Goal: Information Seeking & Learning: Learn about a topic

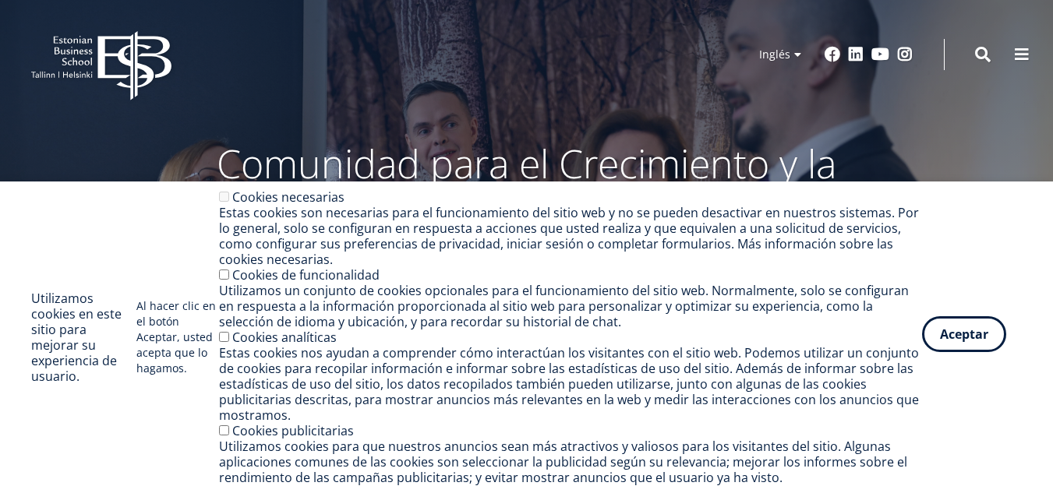
click at [970, 335] on font "Aceptar" at bounding box center [964, 334] width 48 height 17
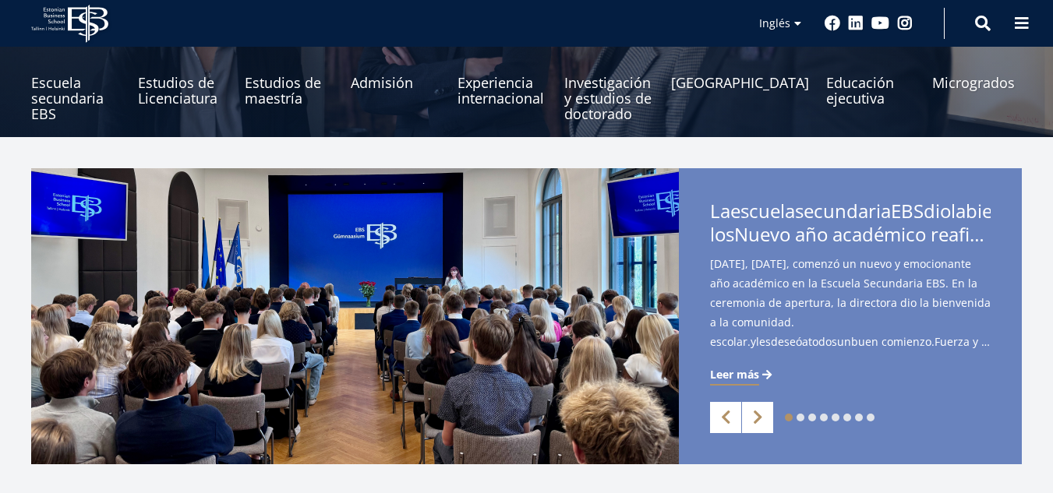
scroll to position [242, 0]
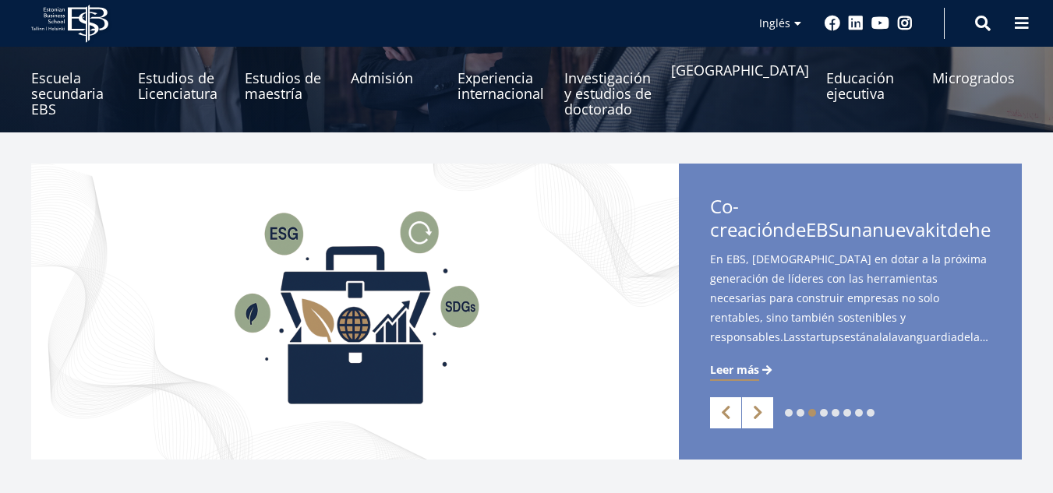
click at [726, 80] on font "[GEOGRAPHIC_DATA]" at bounding box center [740, 70] width 138 height 19
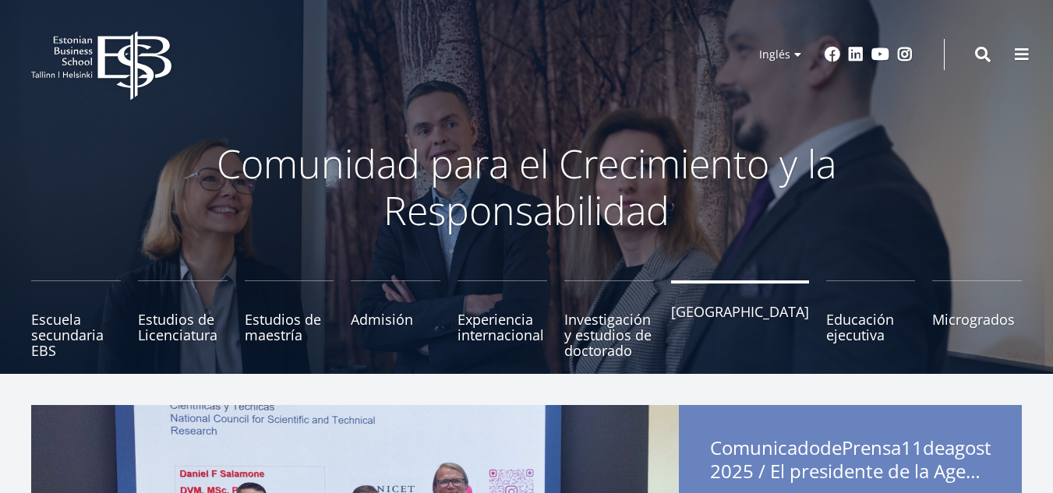
scroll to position [1, 0]
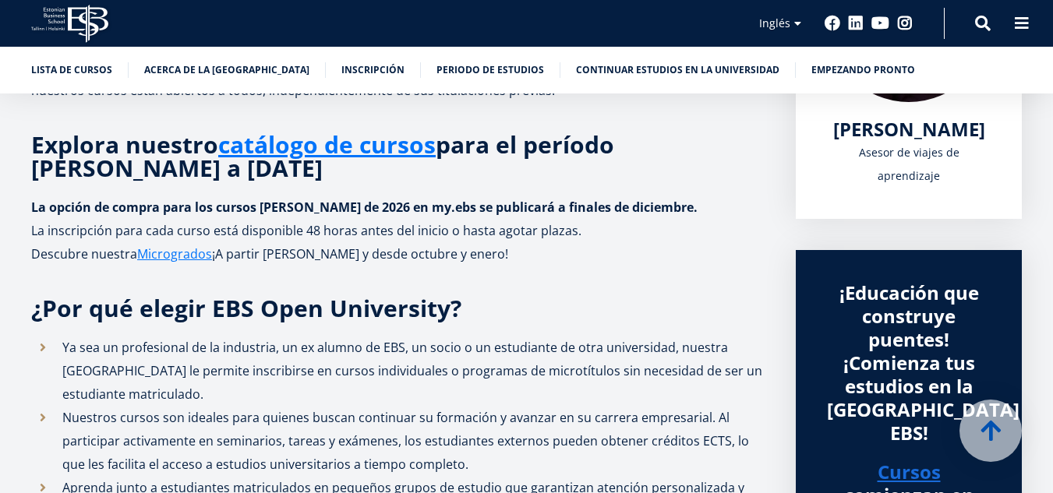
scroll to position [376, 0]
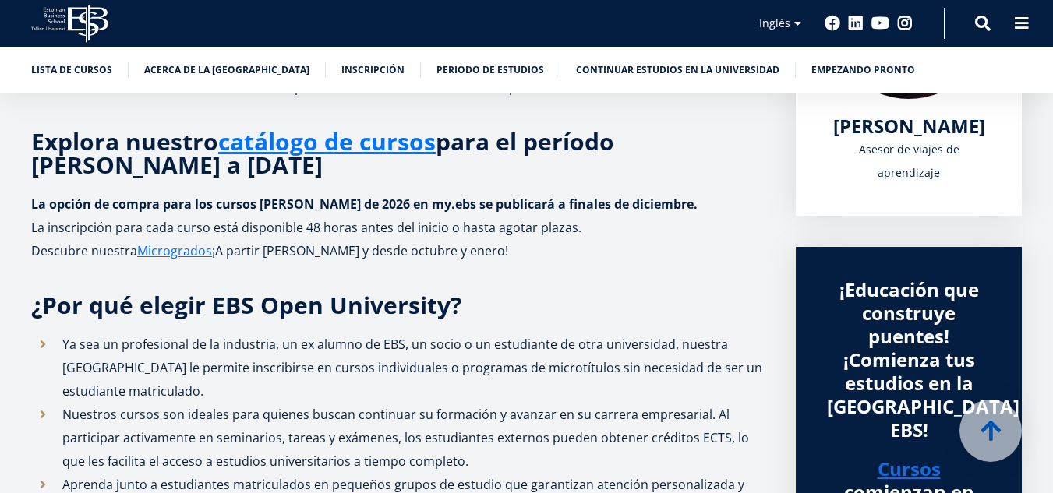
click at [726, 87] on div "Lista de cursos Acerca de la [GEOGRAPHIC_DATA] Inscripción Periodo de estudios …" at bounding box center [526, 70] width 1053 height 47
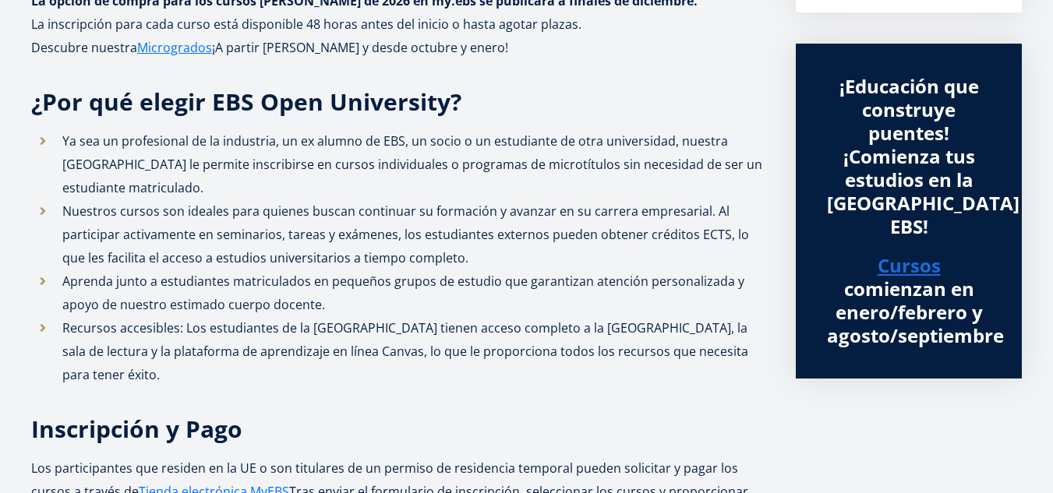
scroll to position [0, 0]
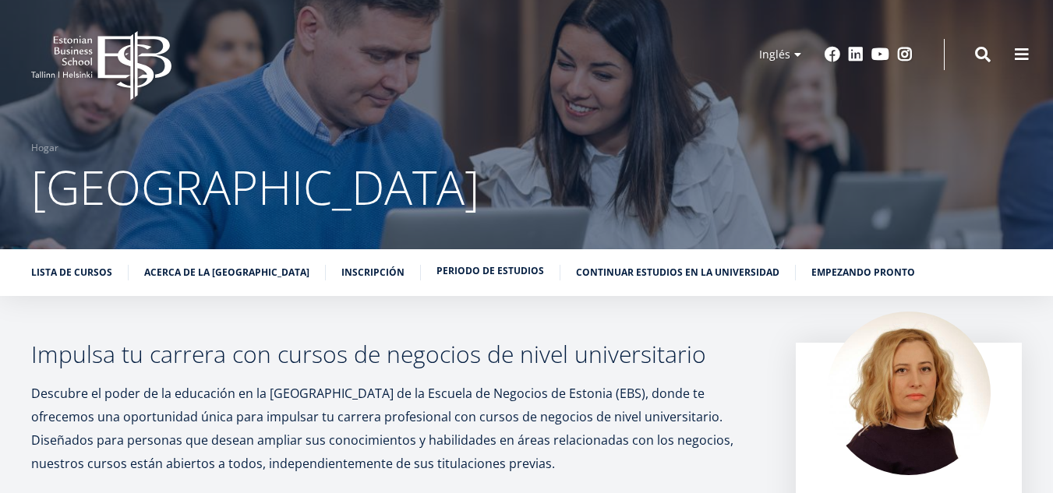
click at [517, 274] on font "Periodo de estudios" at bounding box center [491, 270] width 108 height 13
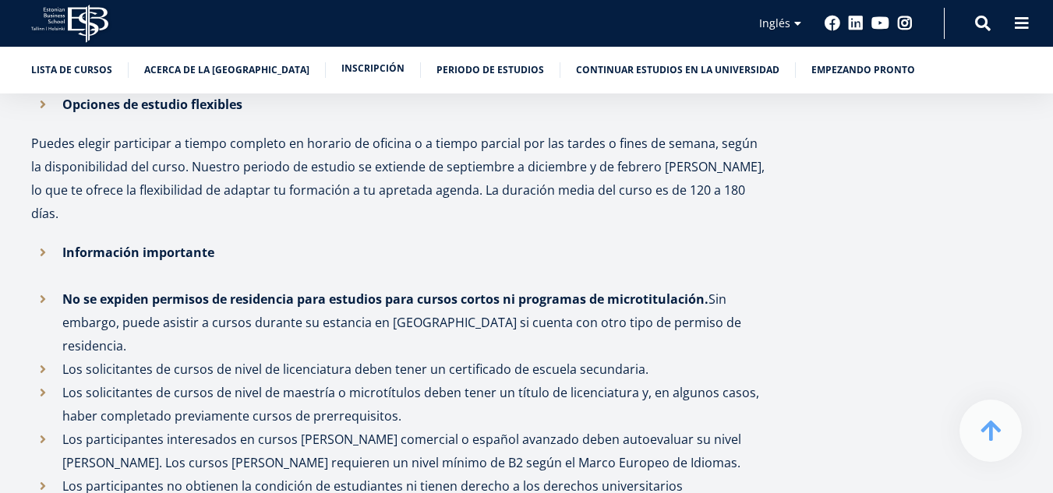
click at [394, 72] on font "Inscripción" at bounding box center [372, 68] width 63 height 13
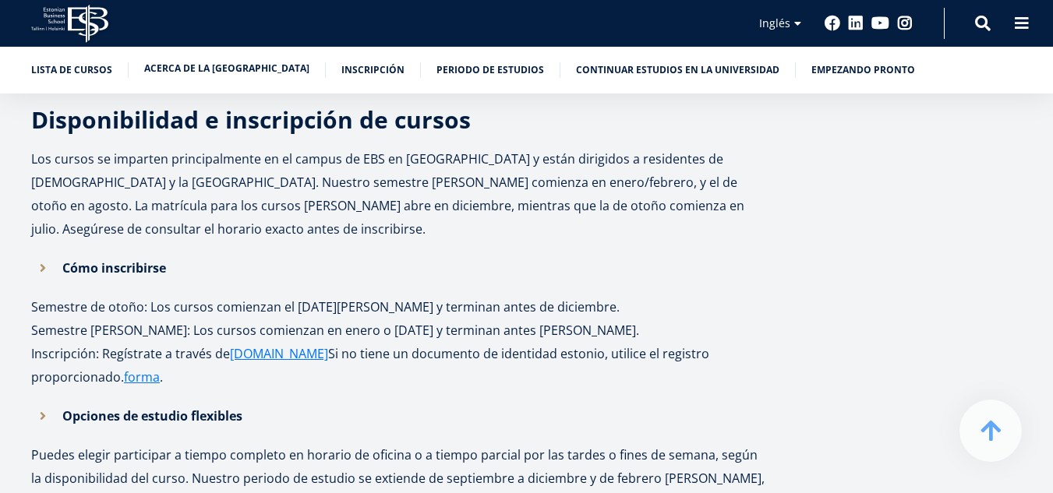
click at [249, 66] on font "Acerca de la Universidad Abierta" at bounding box center [226, 68] width 165 height 13
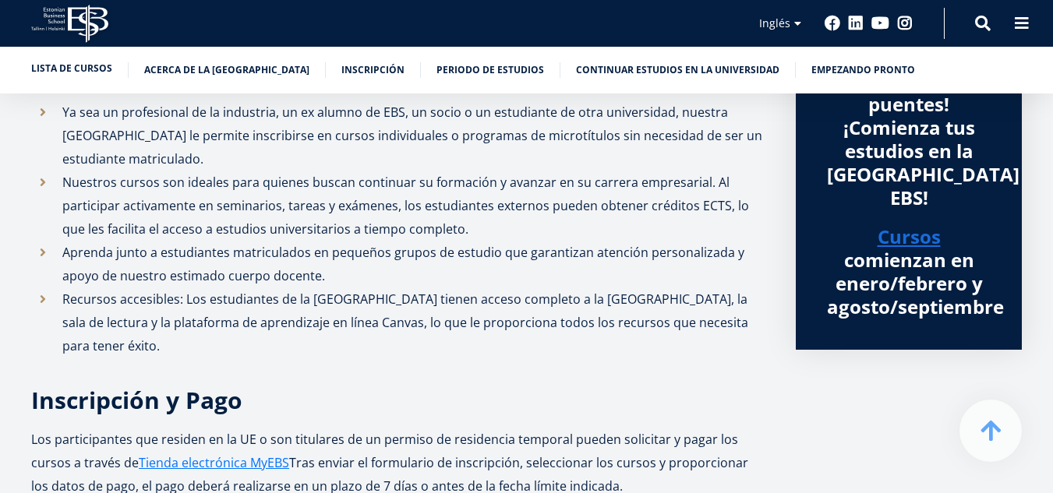
click at [98, 69] on font "Lista de cursos" at bounding box center [71, 68] width 81 height 13
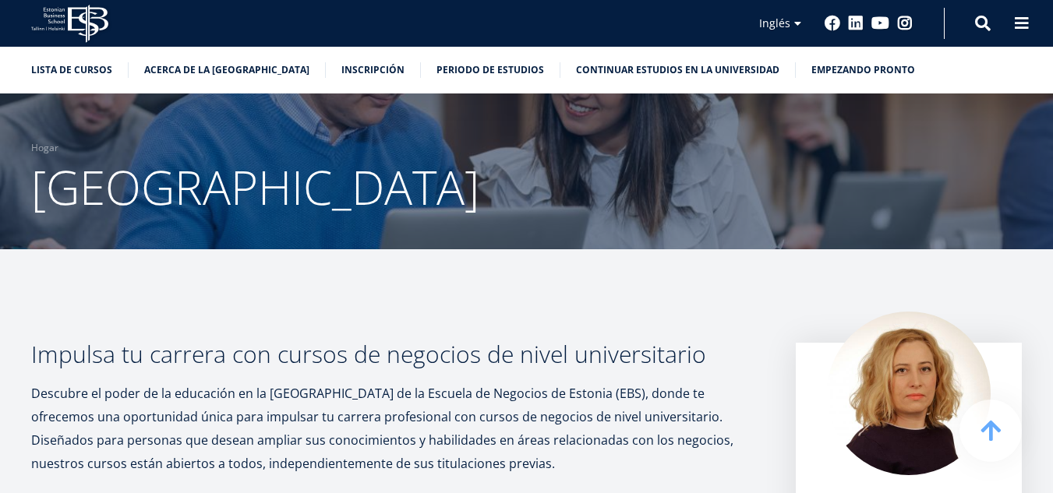
scroll to position [609, 0]
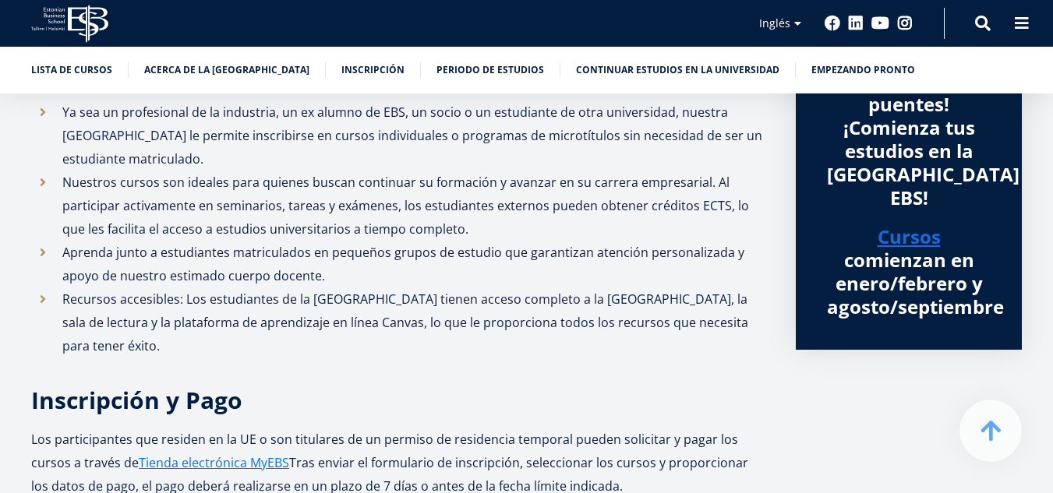
scroll to position [1170, 0]
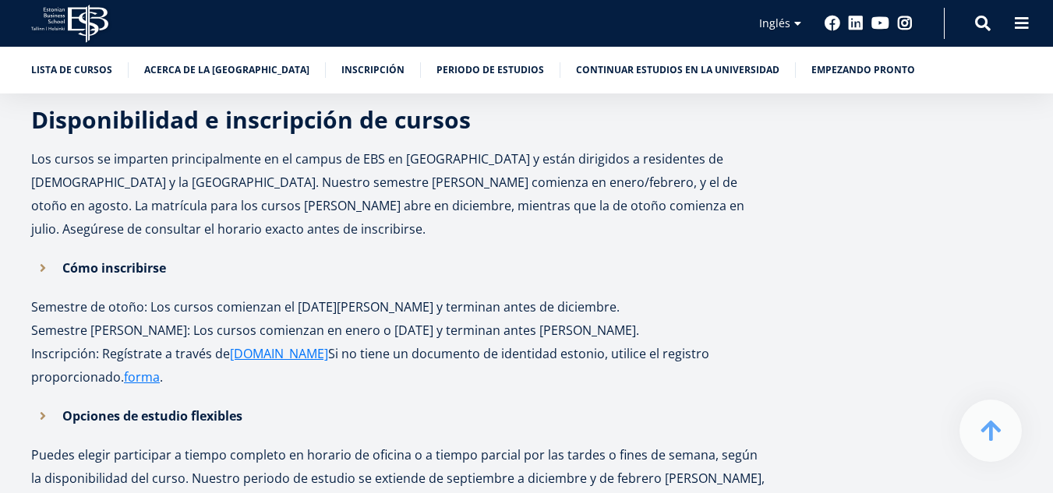
scroll to position [1482, 0]
